Goal: Task Accomplishment & Management: Manage account settings

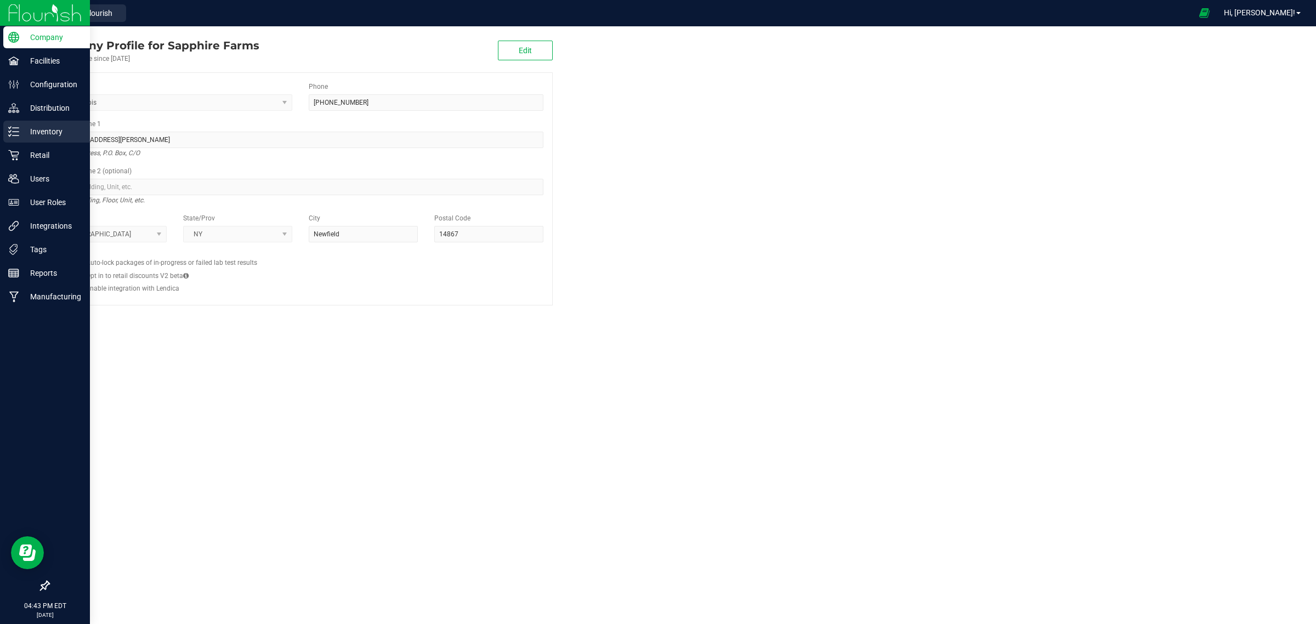
click at [14, 124] on div "Inventory" at bounding box center [46, 132] width 87 height 22
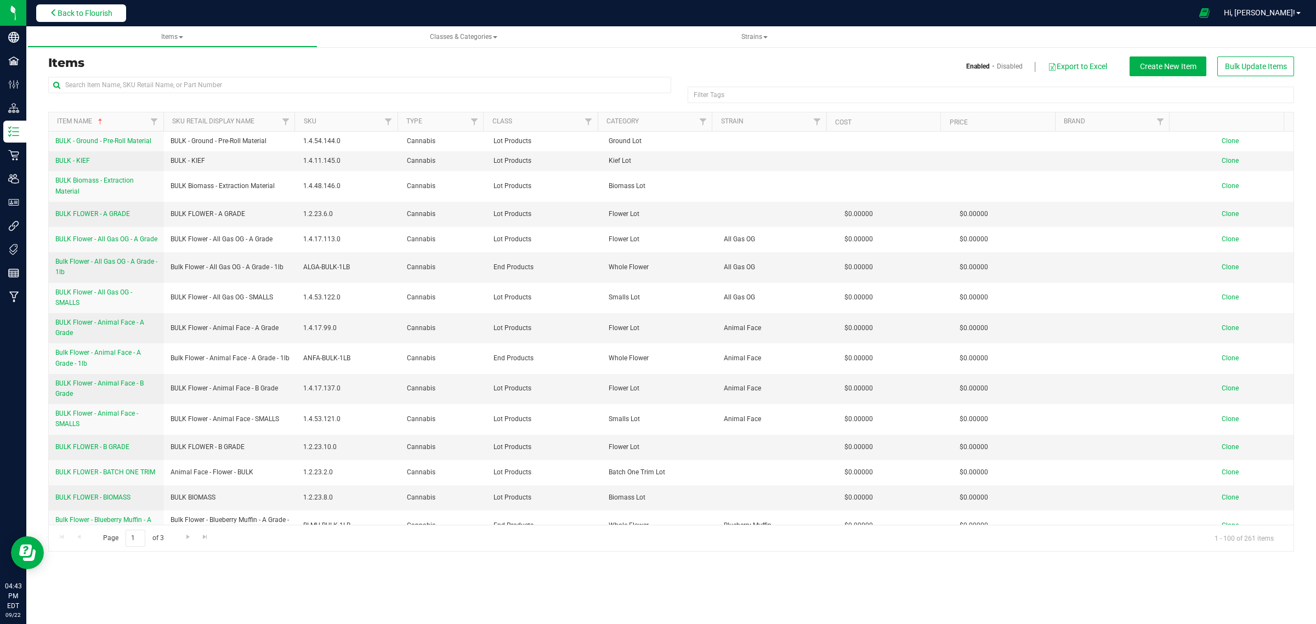
click at [97, 6] on button "Back to Flourish" at bounding box center [81, 13] width 90 height 18
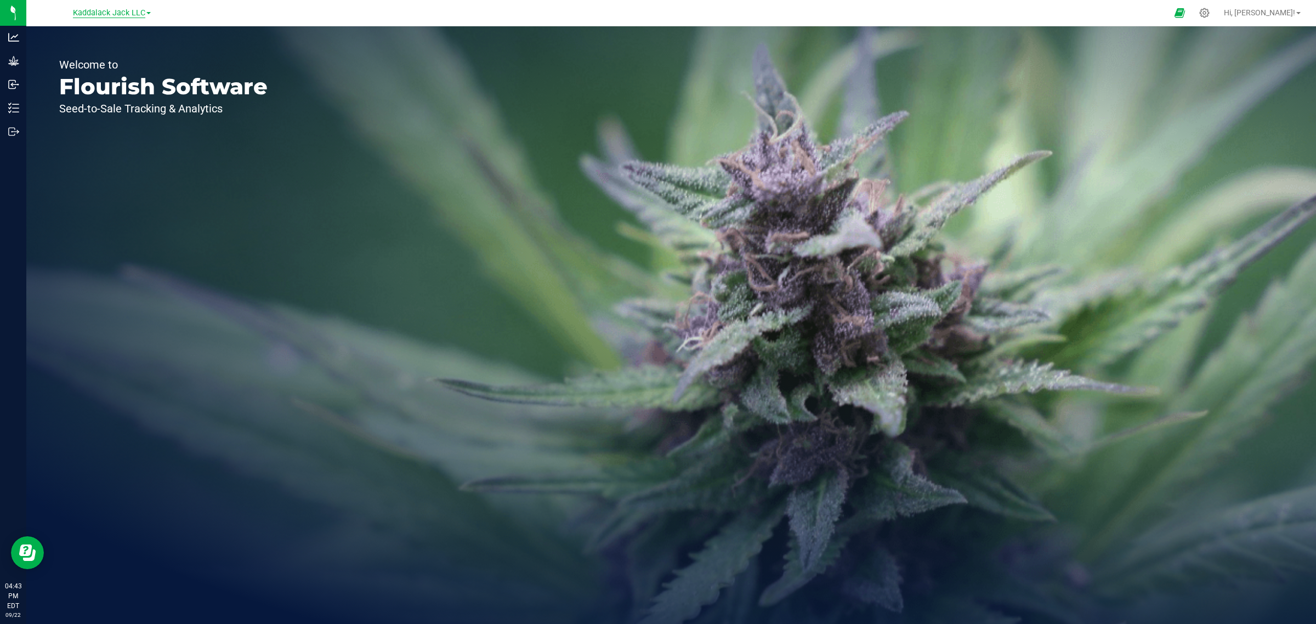
click at [144, 14] on span "Kaddalack Jack LLC" at bounding box center [109, 13] width 72 height 10
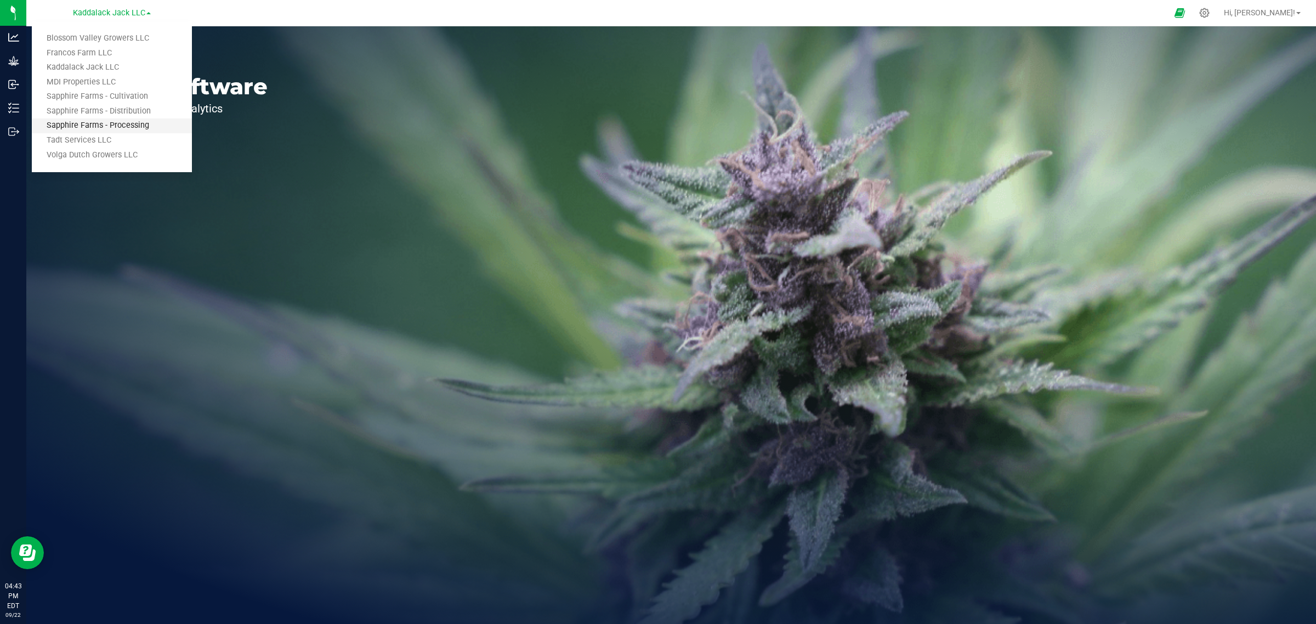
click at [130, 127] on link "Sapphire Farms - Processing" at bounding box center [112, 125] width 160 height 15
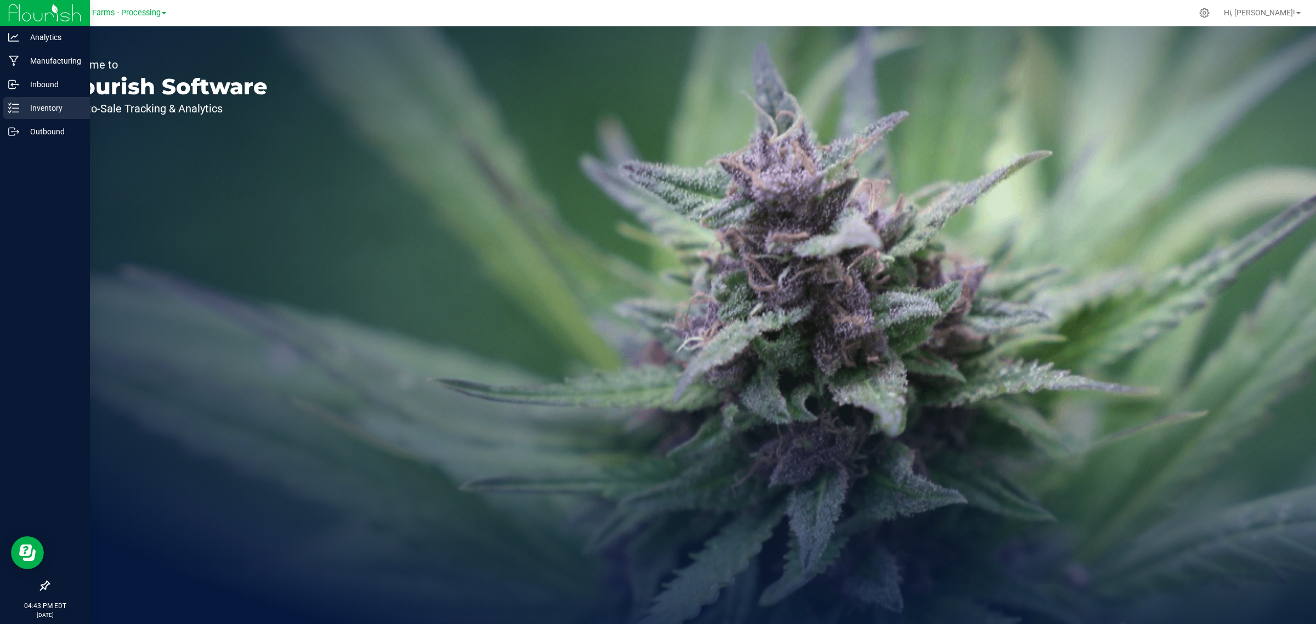
click at [40, 103] on p "Inventory" at bounding box center [52, 107] width 66 height 13
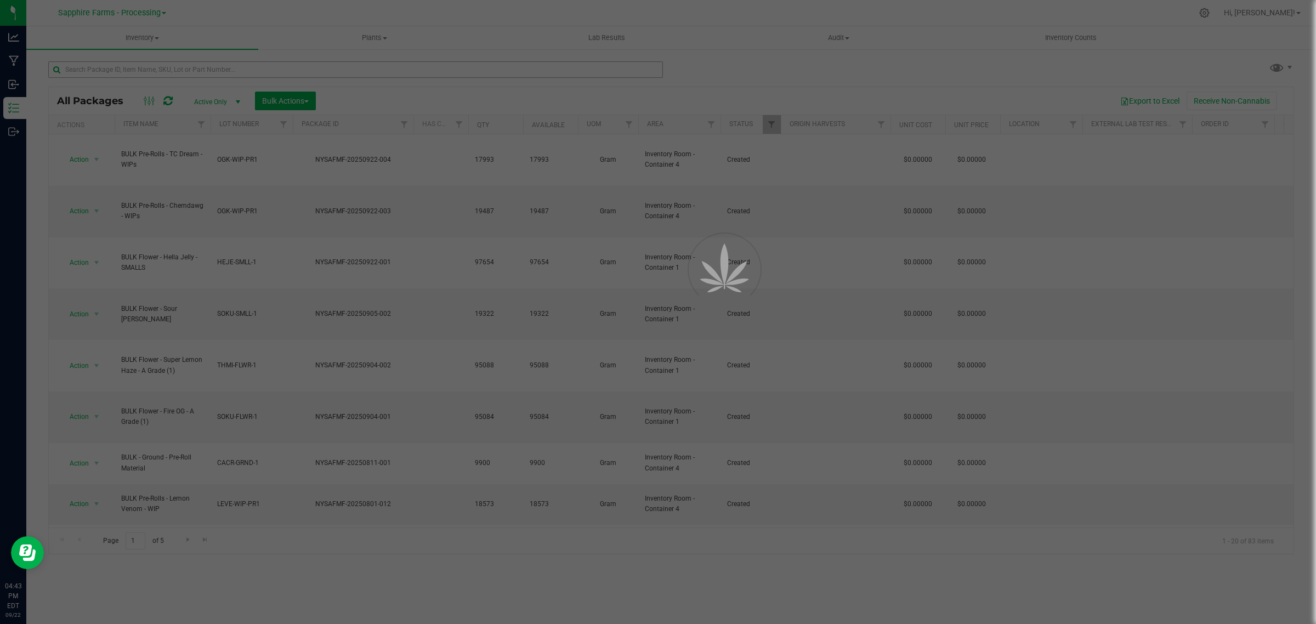
click at [157, 66] on div at bounding box center [658, 312] width 1316 height 624
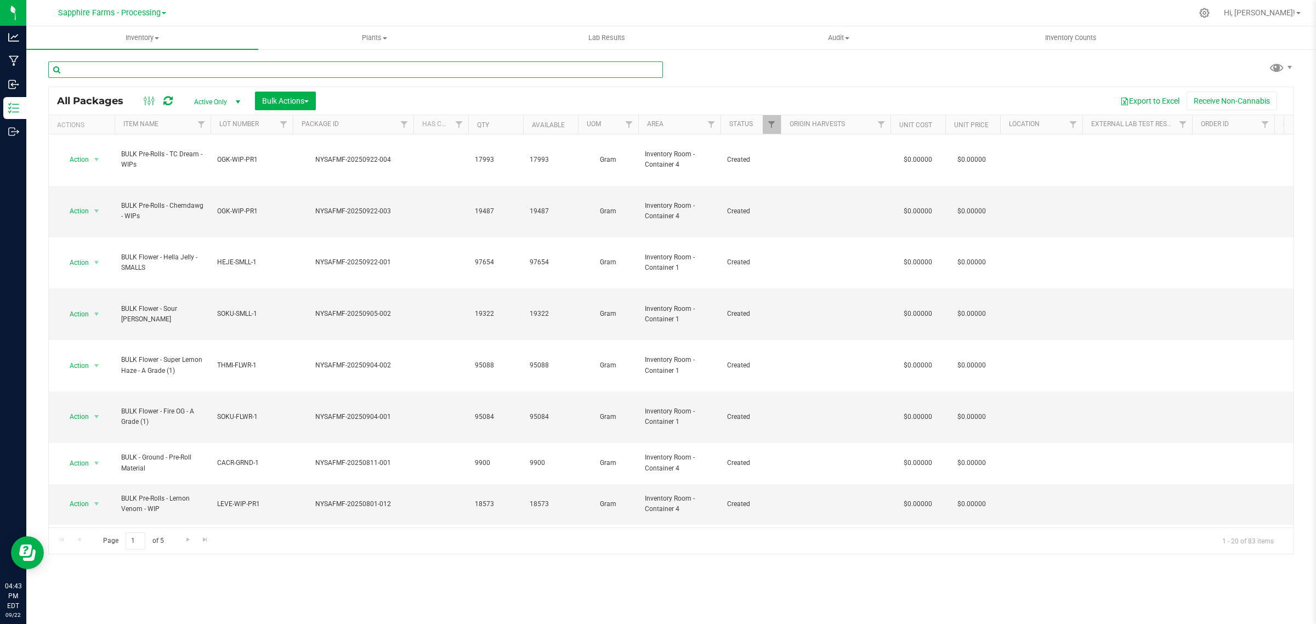
click at [157, 66] on input "text" at bounding box center [355, 69] width 615 height 16
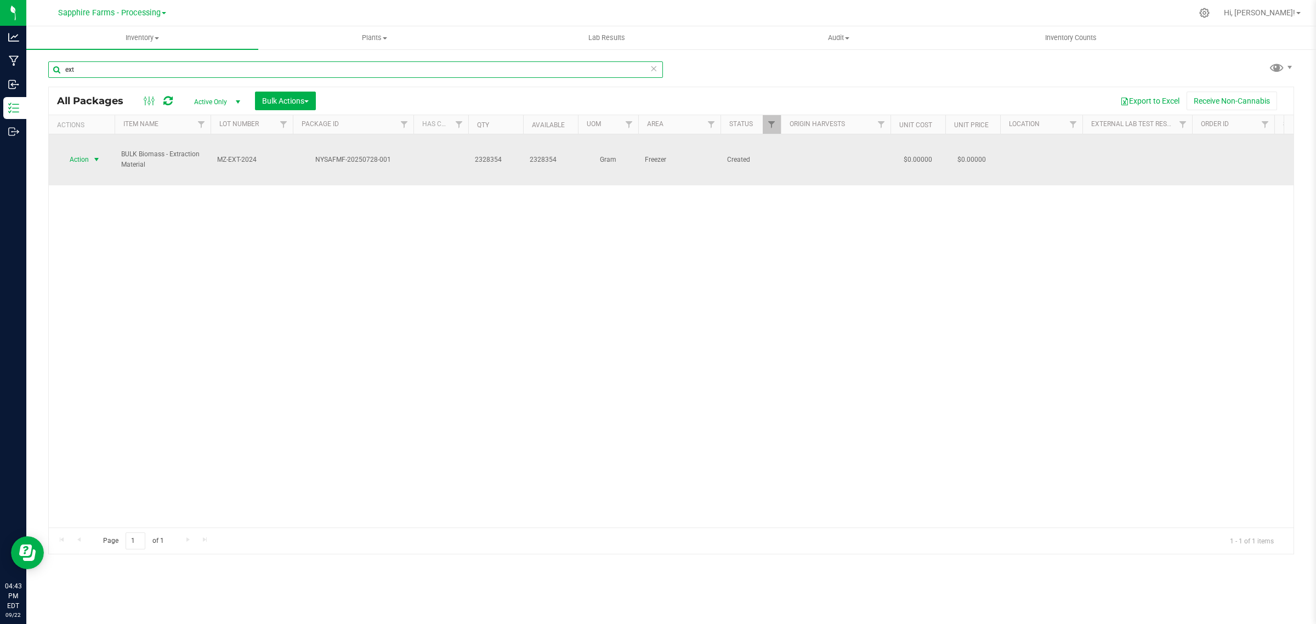
type input "ext"
click at [96, 155] on span "select" at bounding box center [96, 159] width 9 height 9
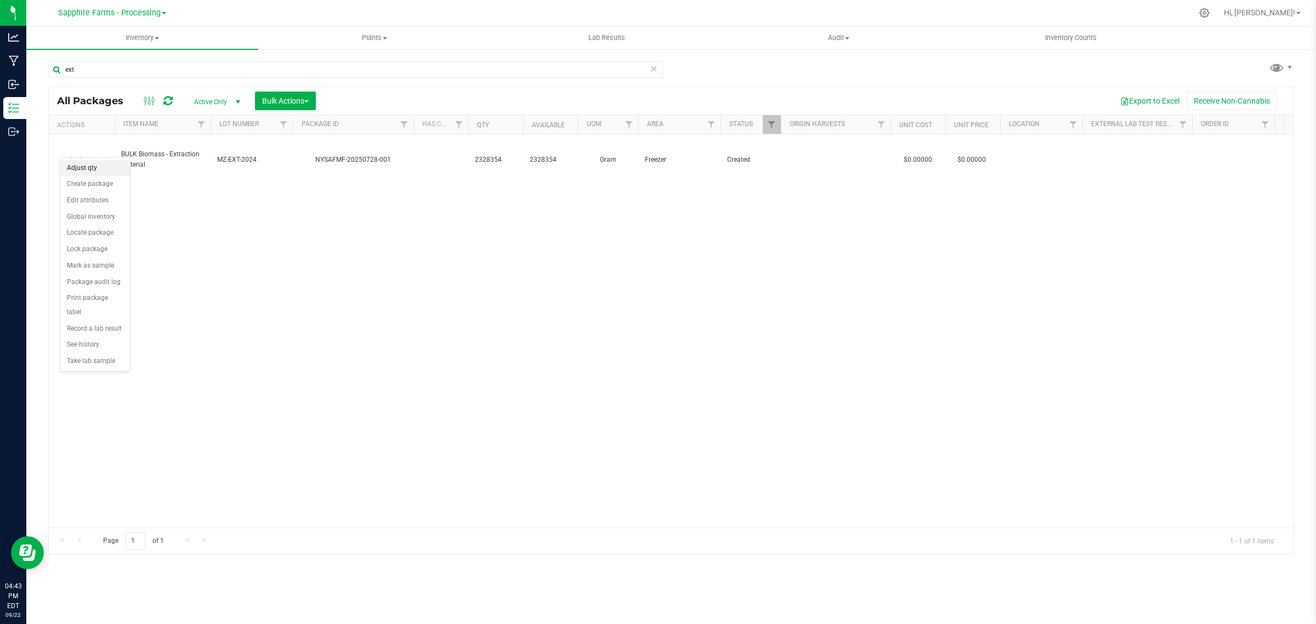
click at [94, 168] on li "Adjust qty" at bounding box center [95, 168] width 70 height 16
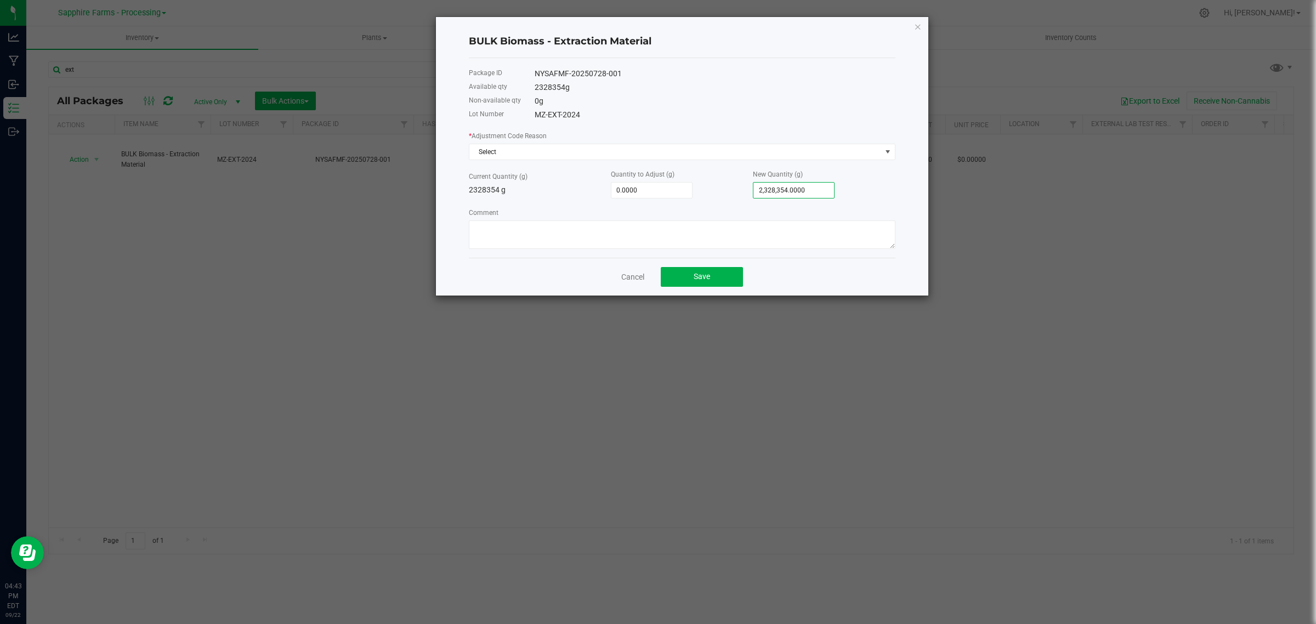
type input "2328354"
paste input "184750"
type input "-143,604.0000"
type input "2,184,750.0000"
click at [723, 202] on div "* Adjustment Code Reason Select Current Quantity (g) 2328354 g Quantity to Adju…" at bounding box center [682, 189] width 427 height 119
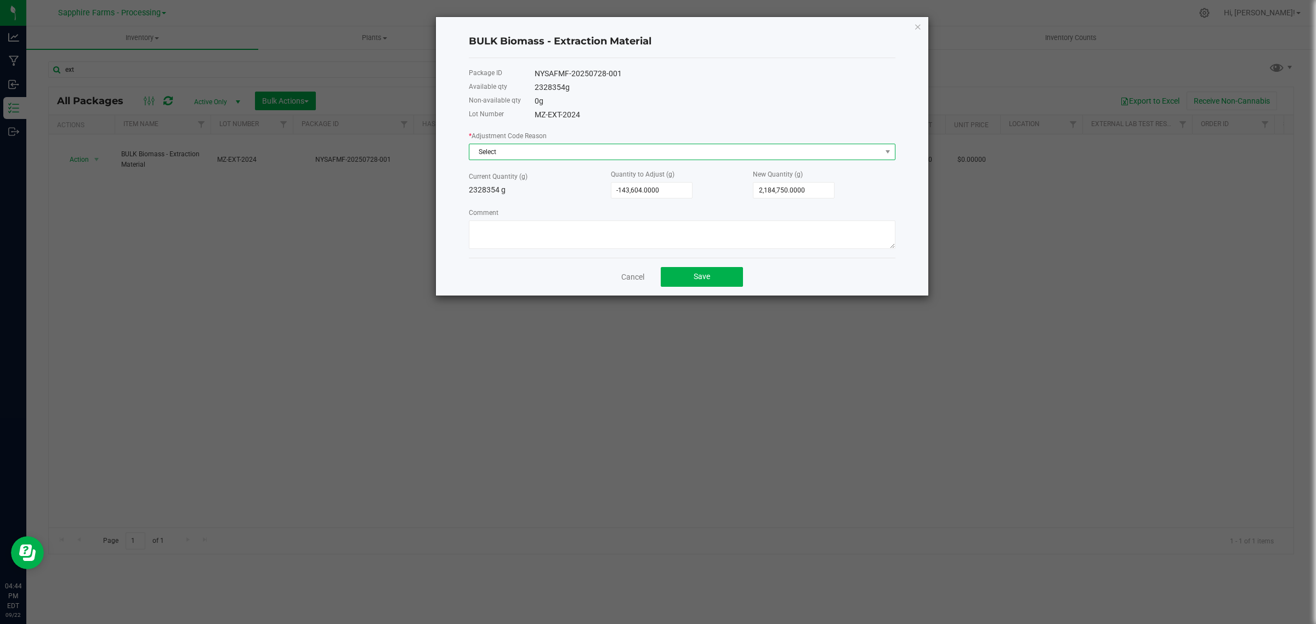
click at [678, 154] on span "Select" at bounding box center [675, 151] width 412 height 15
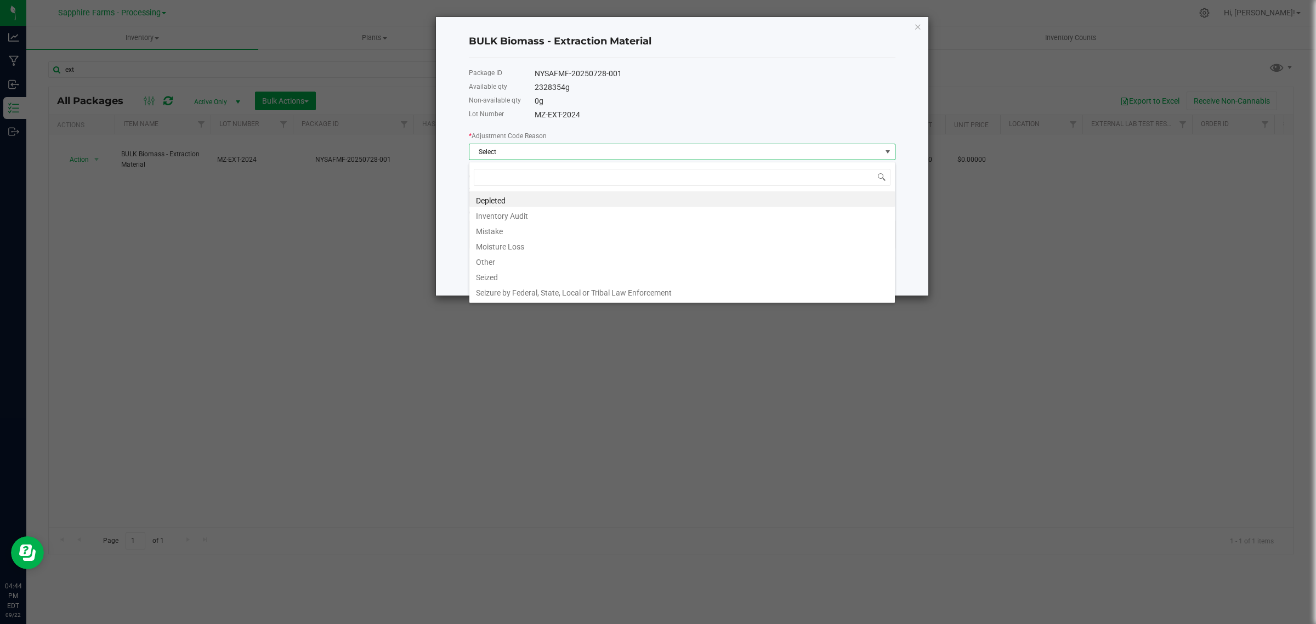
scroll to position [17, 426]
click at [568, 218] on li "Inventory Audit" at bounding box center [682, 214] width 426 height 15
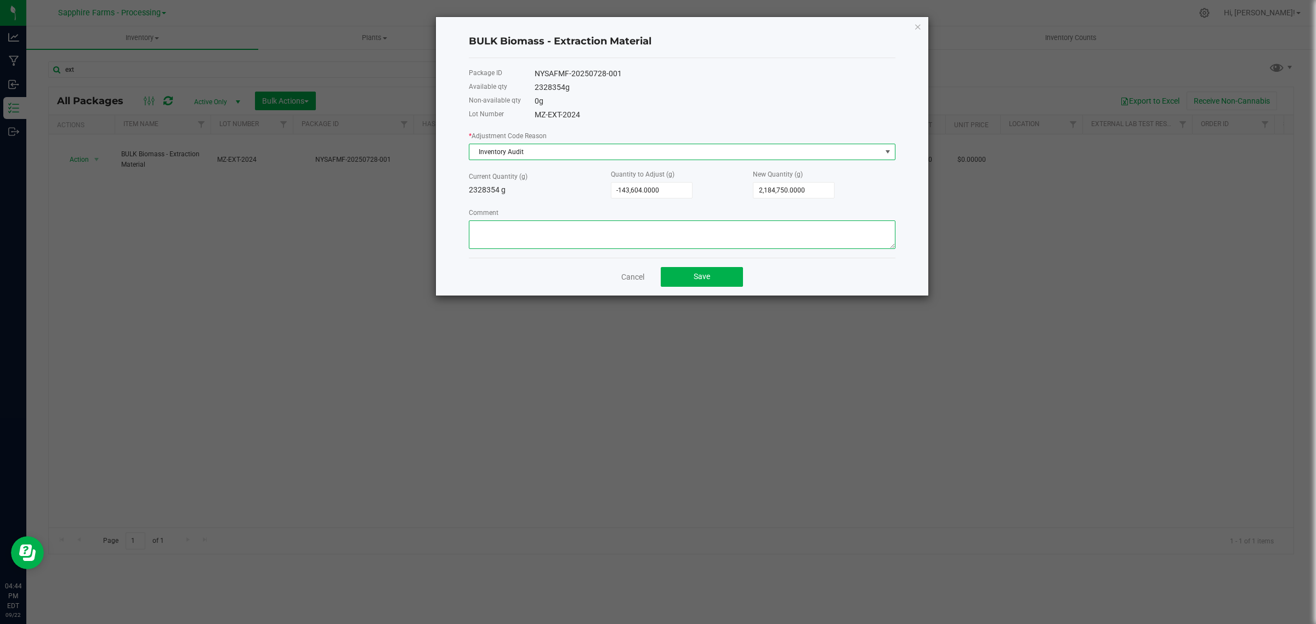
click at [695, 230] on textarea "Comment" at bounding box center [682, 234] width 427 height 29
type textarea "Re-weighed all / dried"
click at [694, 271] on button "Save" at bounding box center [702, 277] width 82 height 20
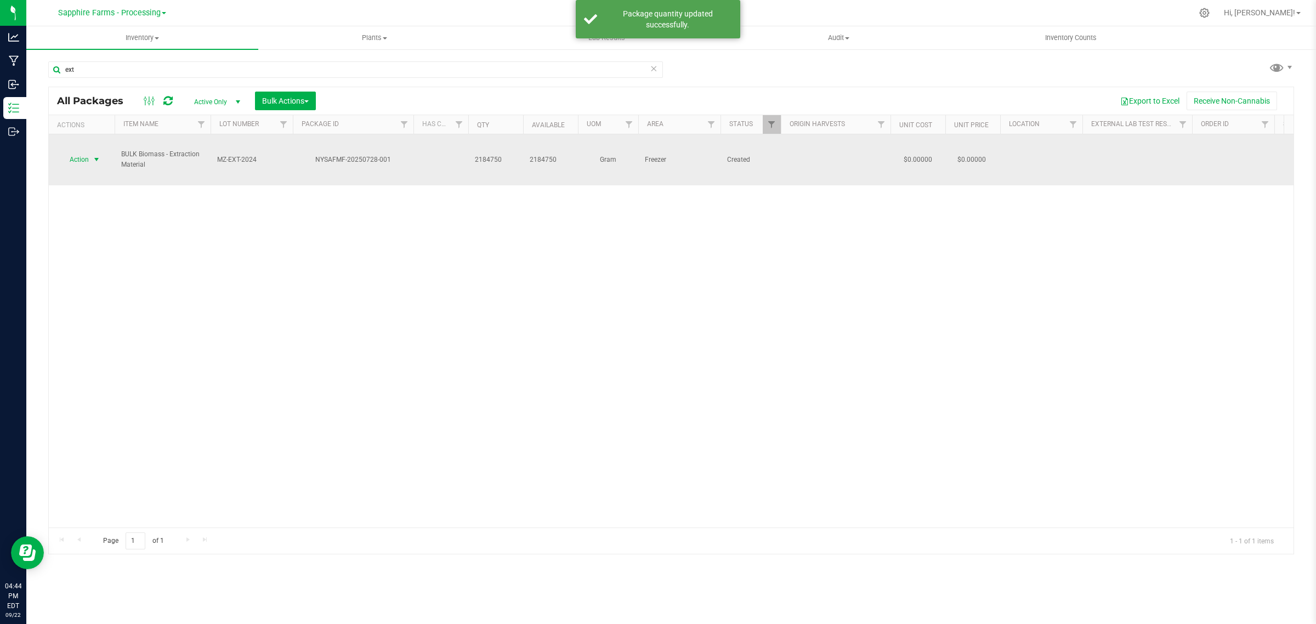
click at [96, 155] on span "select" at bounding box center [96, 159] width 9 height 9
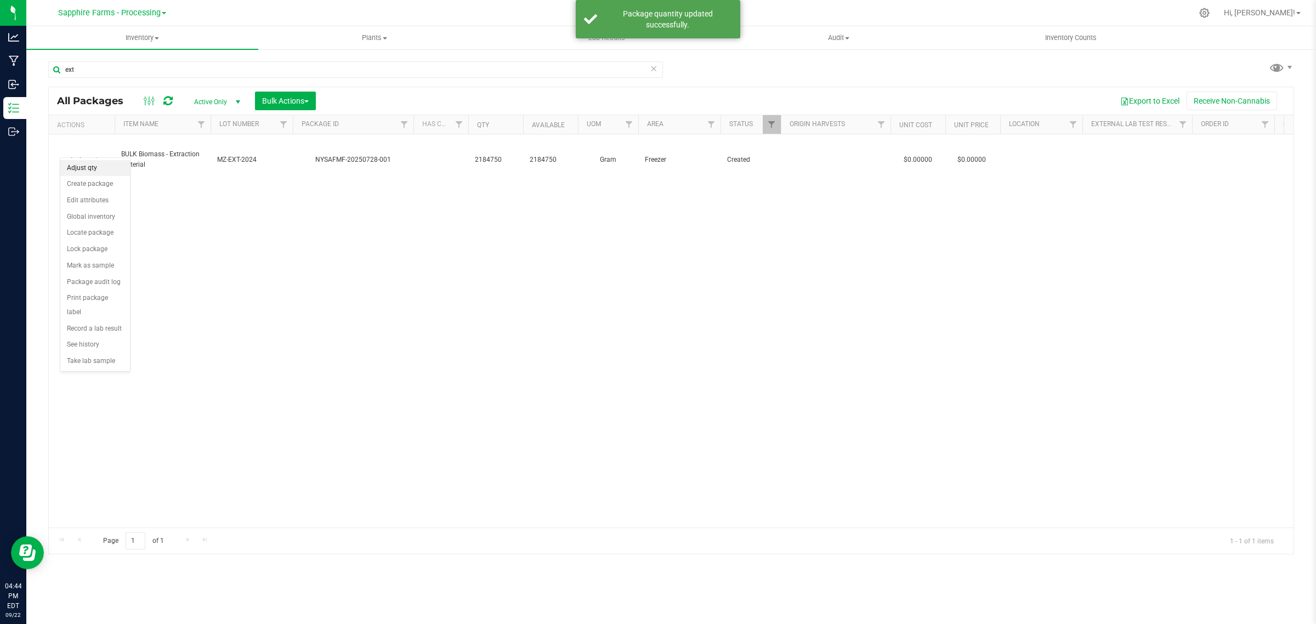
click at [98, 171] on li "Adjust qty" at bounding box center [95, 168] width 70 height 16
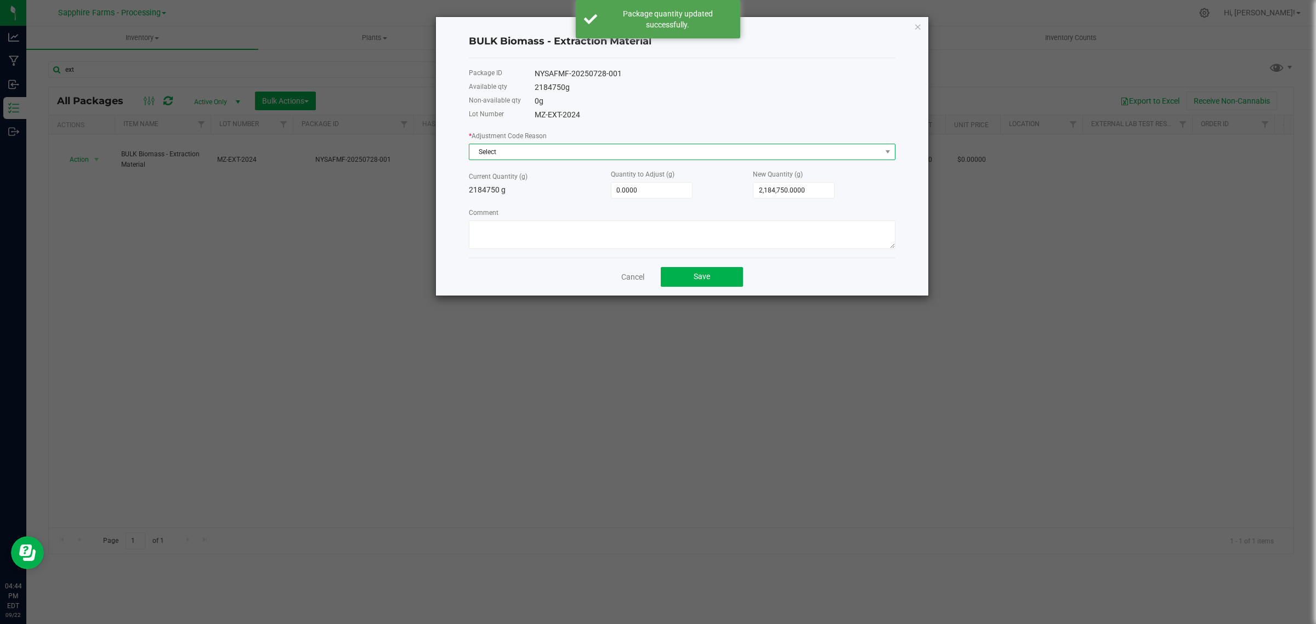
click at [607, 157] on span "Select" at bounding box center [675, 151] width 412 height 15
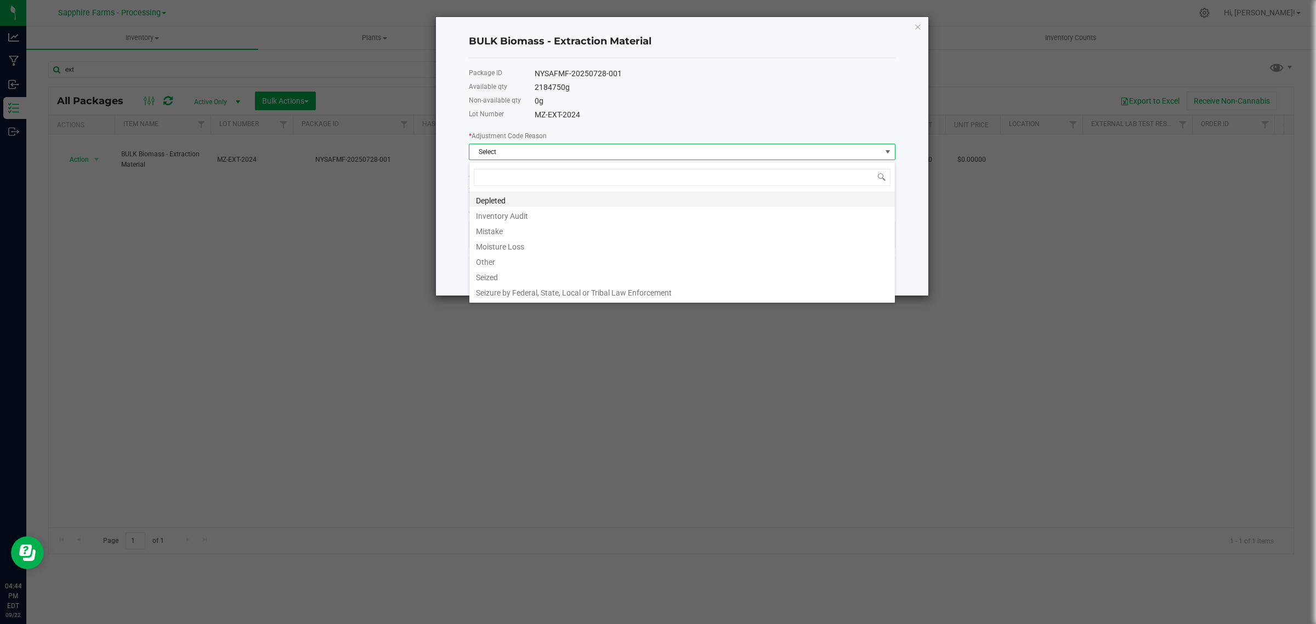
click at [530, 203] on li "Depleted" at bounding box center [682, 198] width 426 height 15
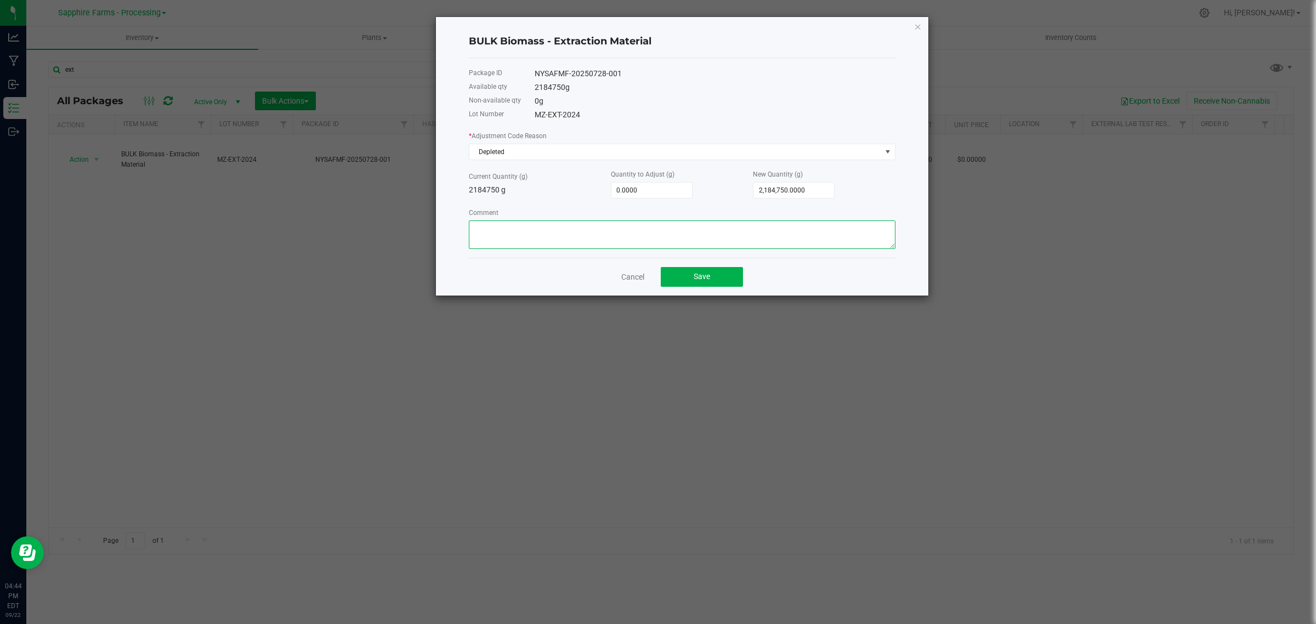
click at [543, 243] on textarea "Comment" at bounding box center [682, 234] width 427 height 29
type textarea "Production Usage"
drag, startPoint x: 639, startPoint y: 188, endPoint x: 646, endPoint y: 188, distance: 6.6
click at [639, 188] on input "0" at bounding box center [651, 190] width 81 height 15
paste input "268010"
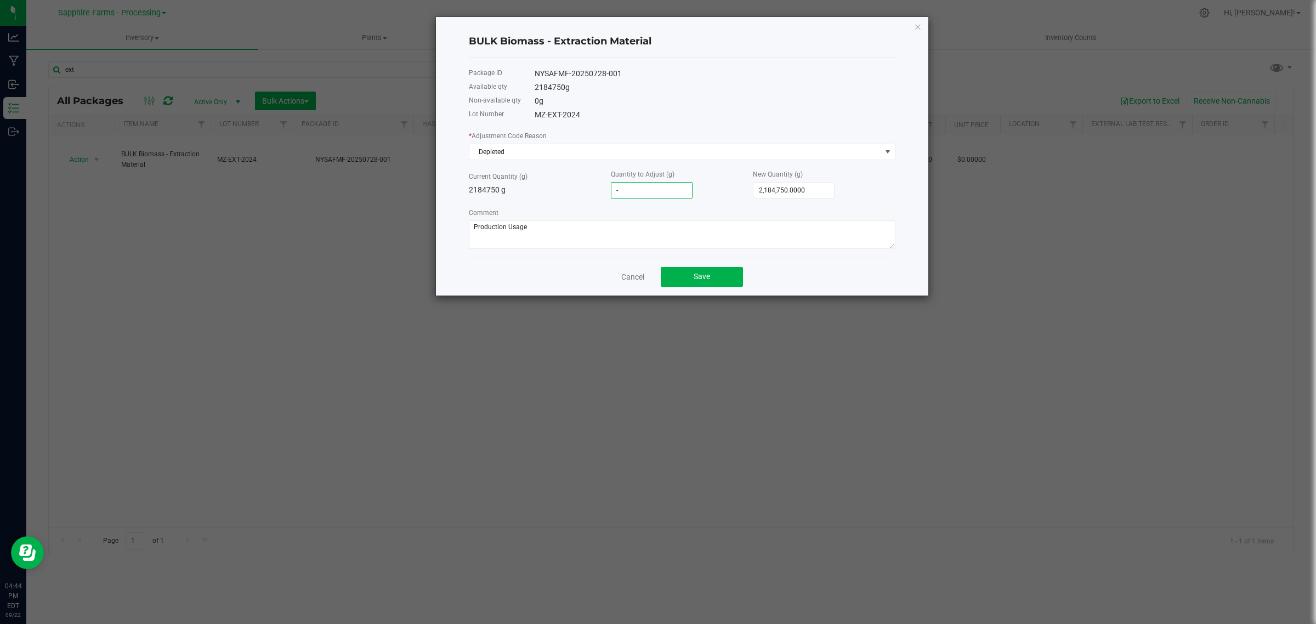
type input "-268010"
type input "1,916,740.0000"
type input "-268,010.0000"
click at [720, 196] on div "Quantity to Adjust (g) -268,010.0000" at bounding box center [682, 183] width 142 height 30
click at [716, 275] on button "Save" at bounding box center [702, 277] width 82 height 20
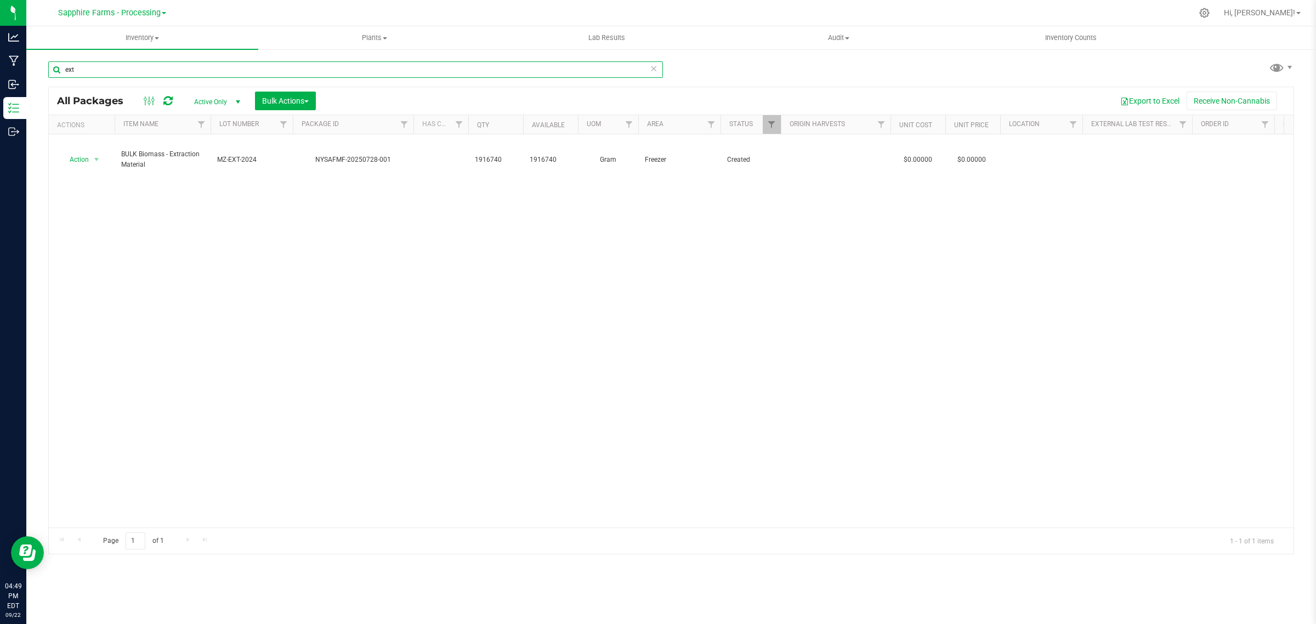
drag, startPoint x: 82, startPoint y: 66, endPoint x: 42, endPoint y: 80, distance: 42.1
click at [42, 80] on div "ext All Packages Active Only Active Only Lab Samples Locked All Bulk Actions Ad…" at bounding box center [671, 215] width 1290 height 335
type input "h"
type input "smalls"
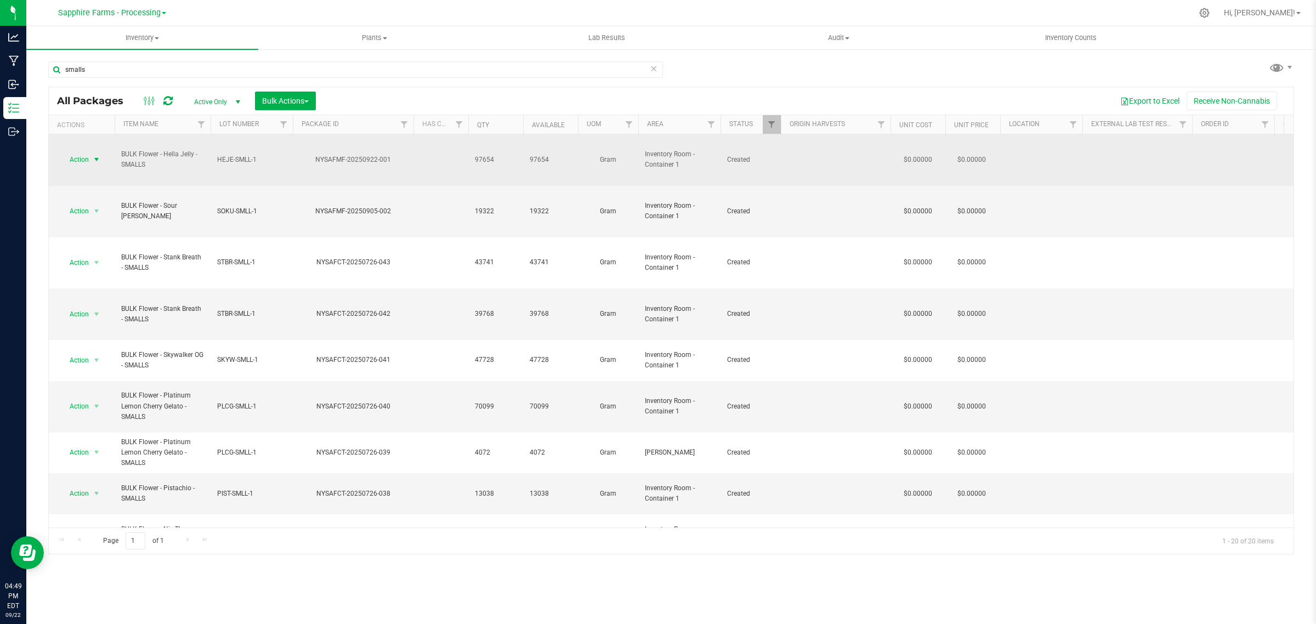
click at [96, 155] on span "select" at bounding box center [96, 159] width 9 height 9
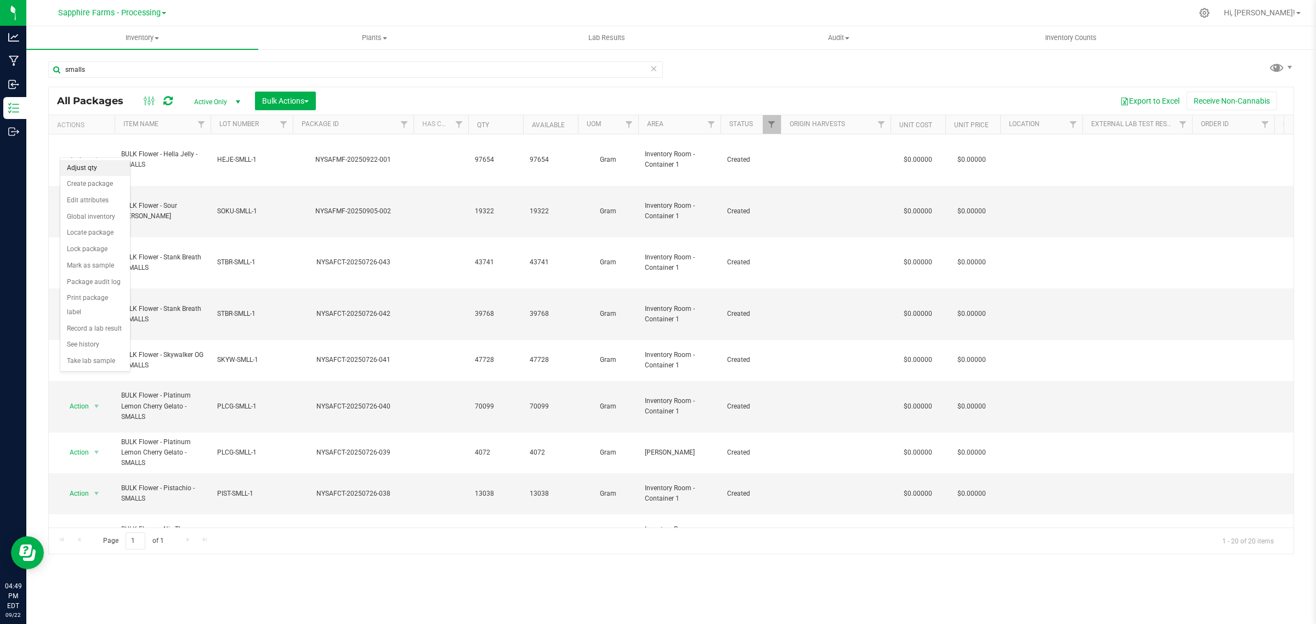
click at [94, 169] on li "Adjust qty" at bounding box center [95, 168] width 70 height 16
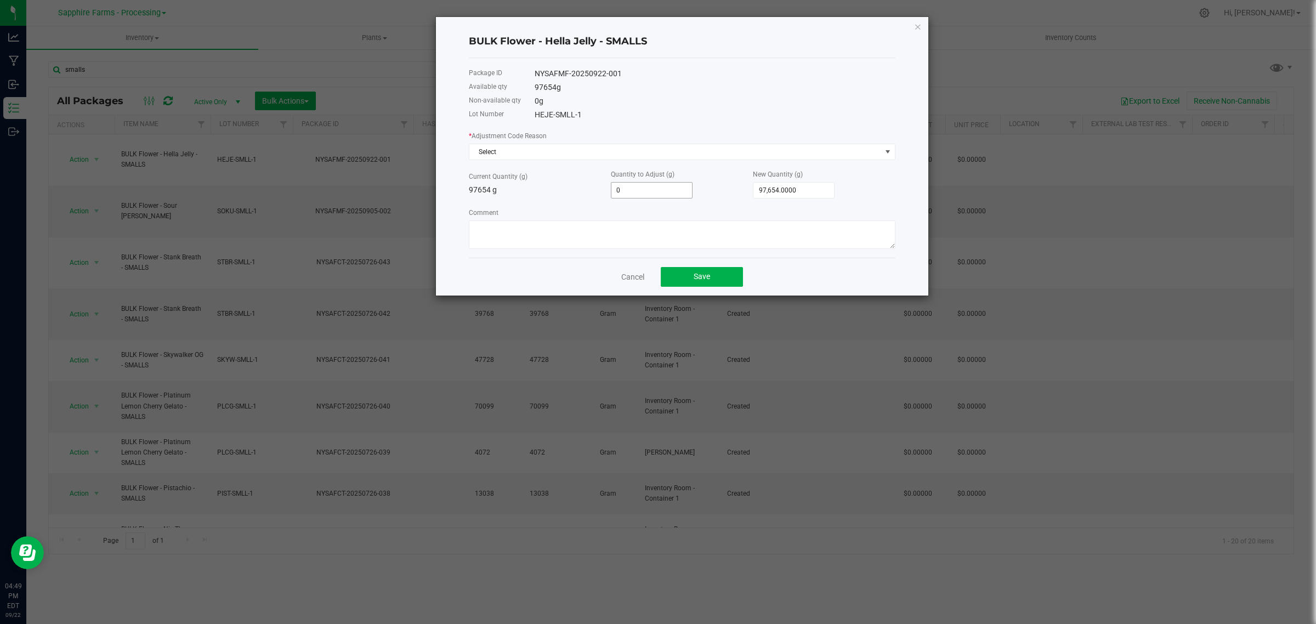
click at [663, 195] on input "0" at bounding box center [651, 190] width 81 height 15
type input "0.0000"
type input "97654"
click at [807, 195] on input "97654" at bounding box center [794, 190] width 81 height 15
type input "-97,654.0000"
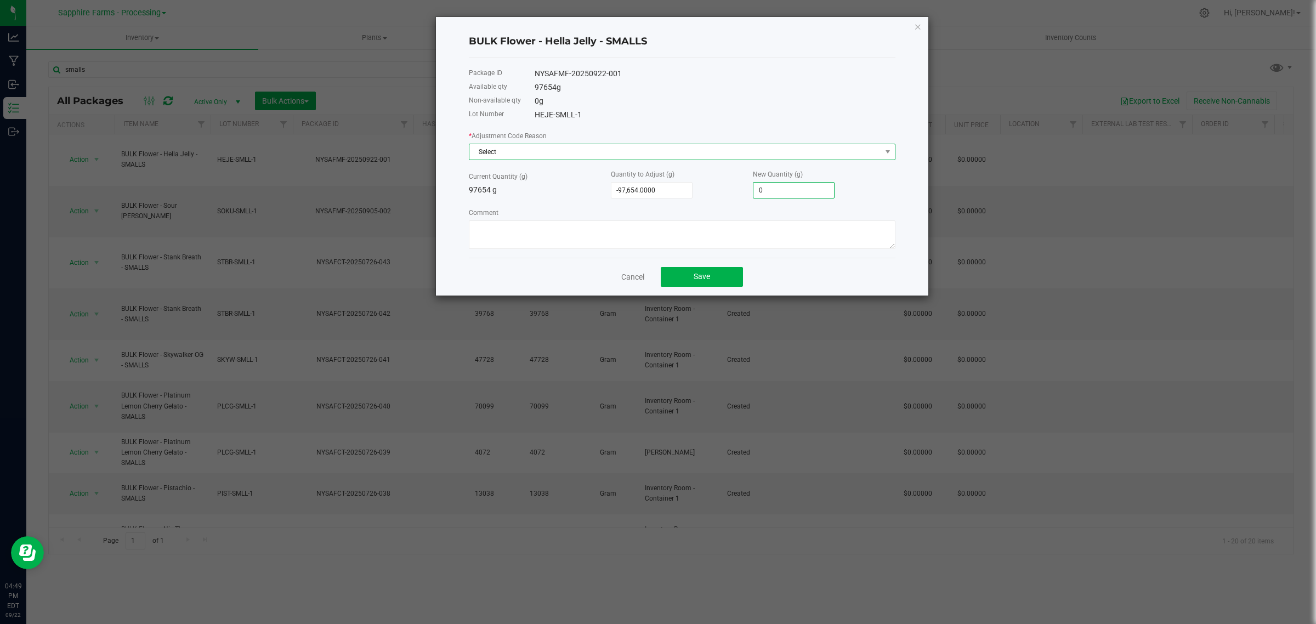
type input "0.0000"
click at [512, 152] on span "Select" at bounding box center [675, 151] width 412 height 15
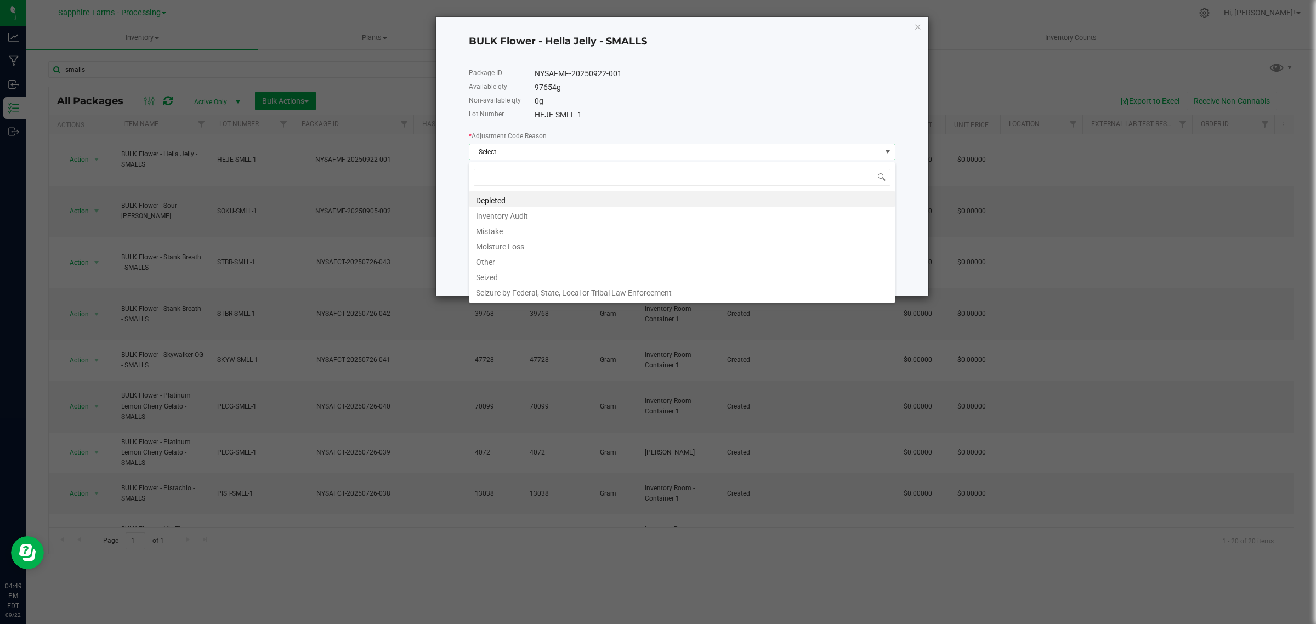
scroll to position [17, 426]
click at [522, 197] on li "Depleted" at bounding box center [682, 198] width 426 height 15
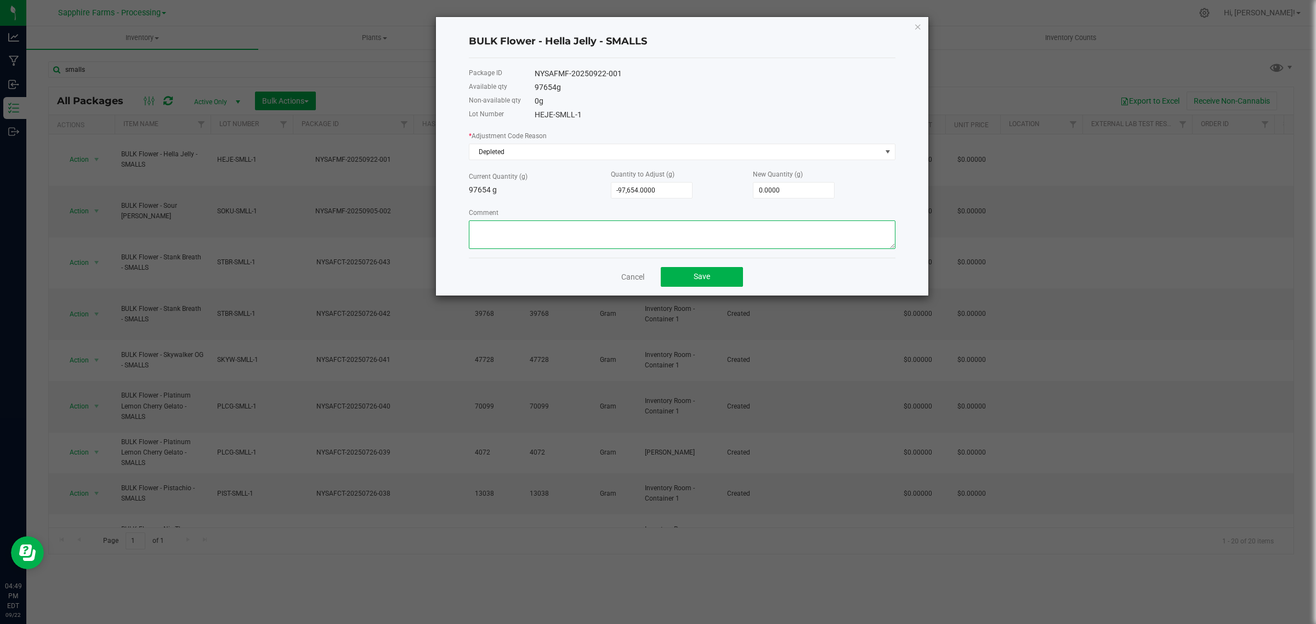
click at [546, 235] on textarea "Comment" at bounding box center [682, 234] width 427 height 29
click at [531, 230] on textarea "Comment" at bounding box center [682, 234] width 427 height 29
type textarea "Production Usage - Processing - Bio"
click at [707, 280] on span "Save" at bounding box center [702, 276] width 16 height 9
